Goal: Manage account settings

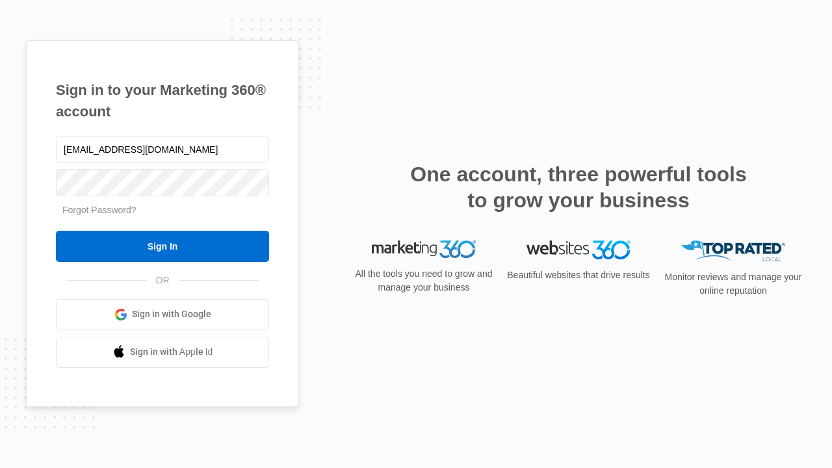
type input "[EMAIL_ADDRESS][DOMAIN_NAME]"
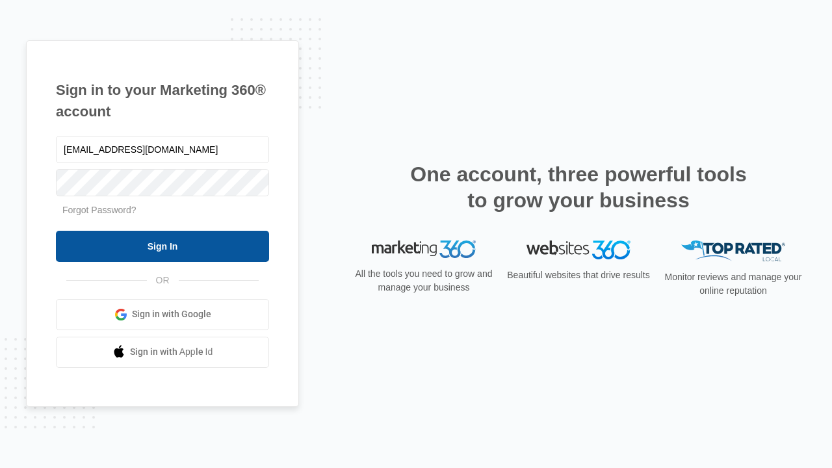
click at [163, 246] on input "Sign In" at bounding box center [162, 246] width 213 height 31
